Goal: Information Seeking & Learning: Learn about a topic

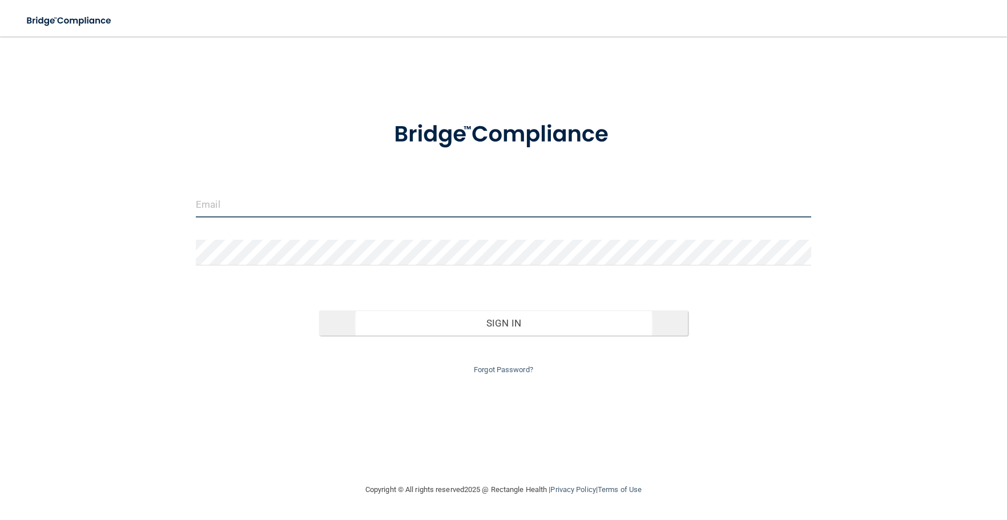
type input "[PERSON_NAME][EMAIL_ADDRESS][DOMAIN_NAME]"
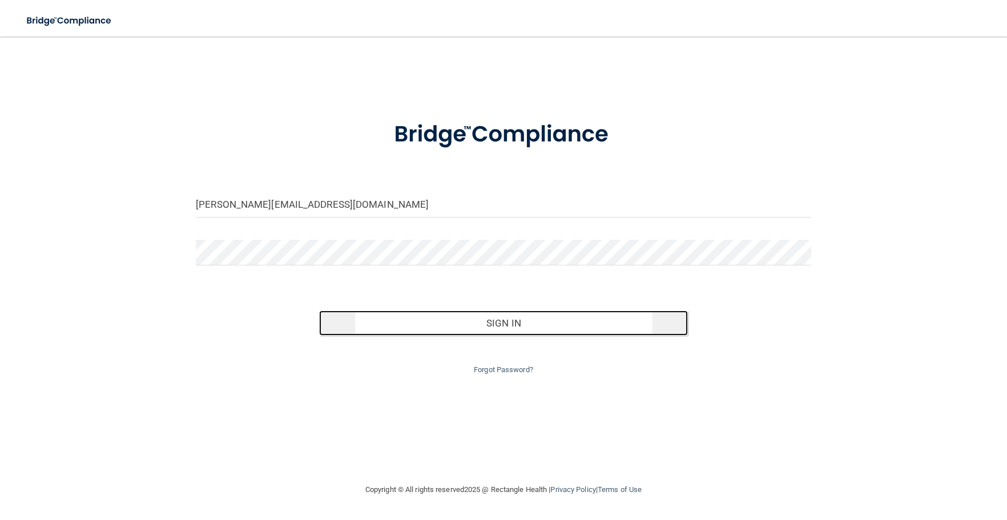
click at [435, 333] on button "Sign In" at bounding box center [503, 322] width 369 height 25
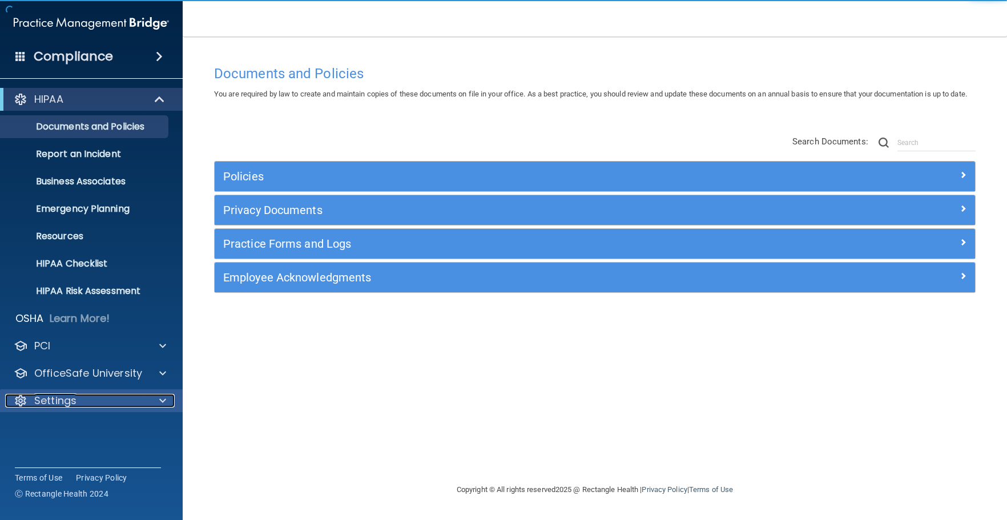
click at [85, 401] on div "Settings" at bounding box center [76, 401] width 142 height 14
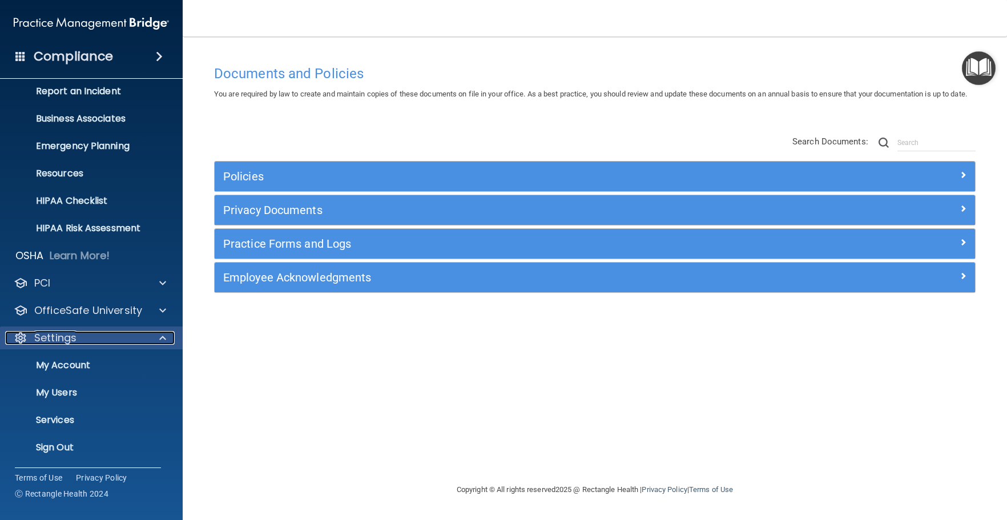
scroll to position [63, 0]
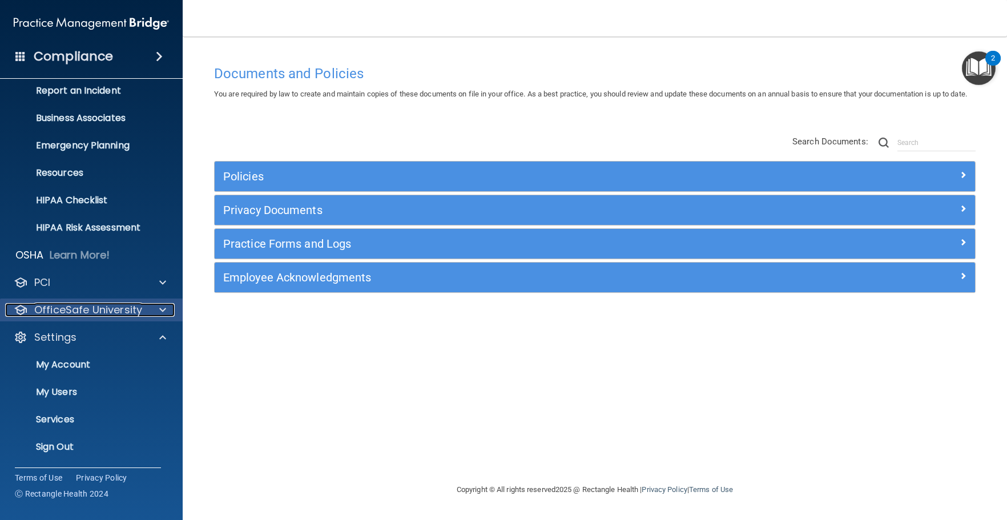
click at [130, 305] on p "OfficeSafe University" at bounding box center [88, 310] width 108 height 14
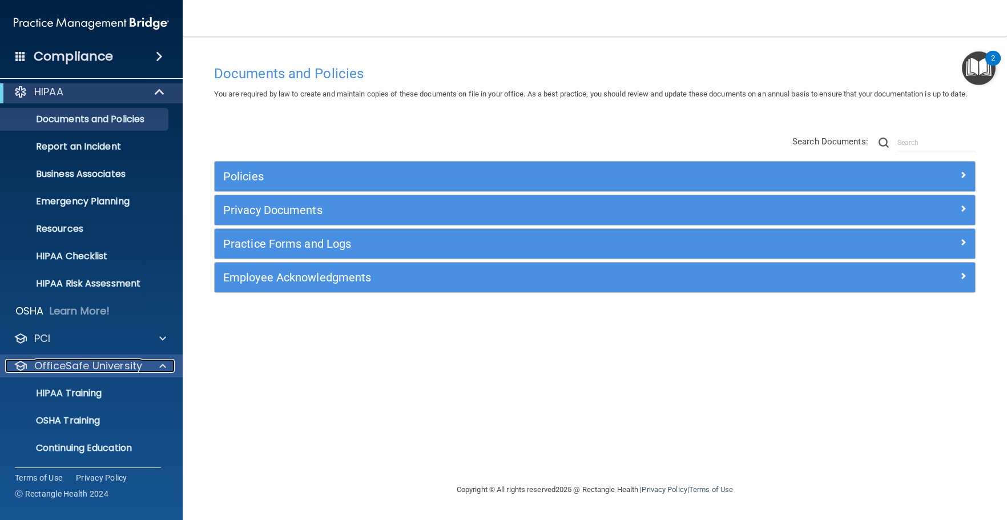
scroll to position [0, 0]
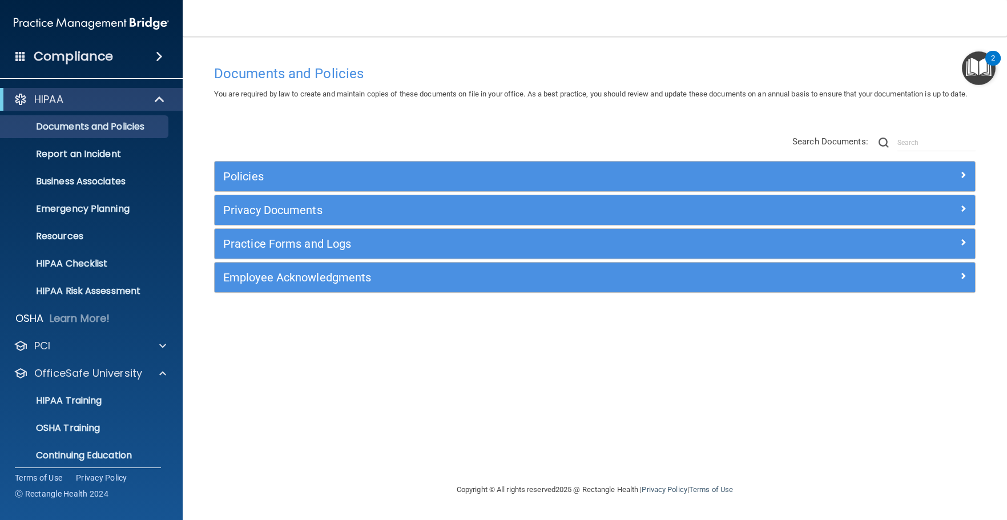
click at [978, 57] on img "Open Resource Center, 2 new notifications" at bounding box center [979, 68] width 34 height 34
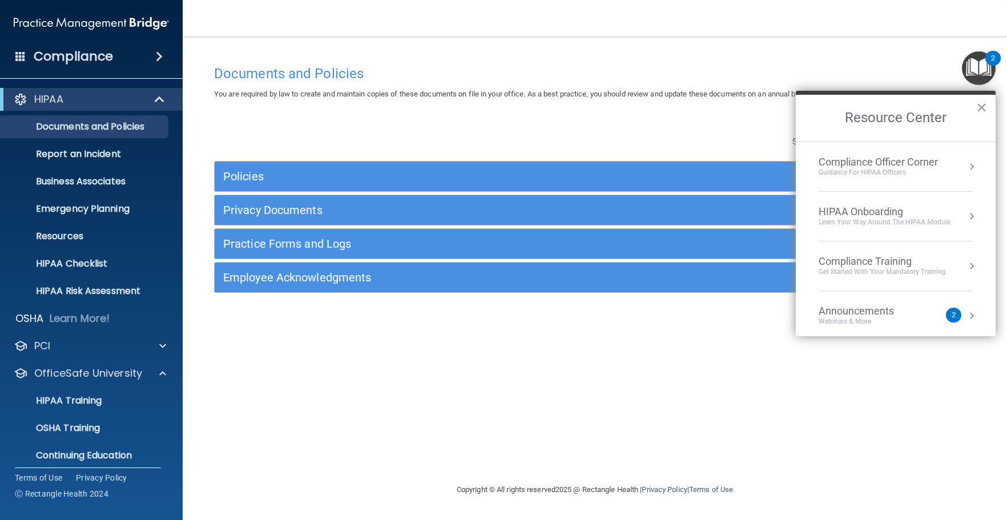
click at [981, 109] on button "×" at bounding box center [981, 107] width 11 height 18
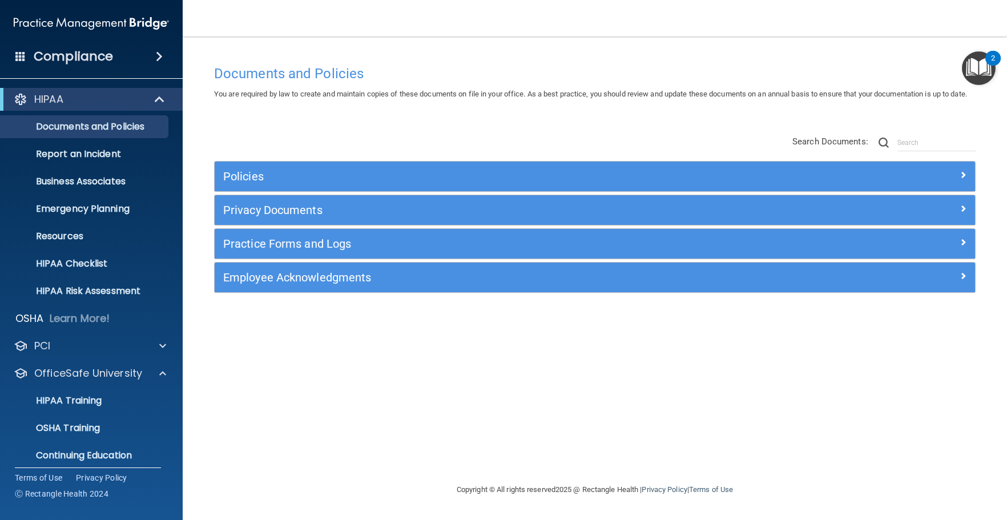
click at [526, 388] on div "Documents and Policies You are required by law to create and maintain copies of…" at bounding box center [594, 270] width 778 height 423
click at [905, 34] on nav "Toggle navigation [PERSON_NAME] [PERSON_NAME][EMAIL_ADDRESS][DOMAIN_NAME] Manag…" at bounding box center [595, 18] width 824 height 37
